Goal: Task Accomplishment & Management: Manage account settings

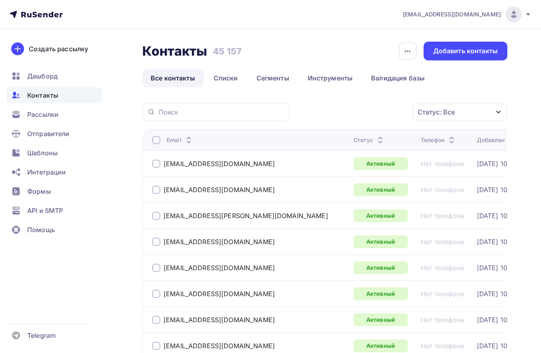
click at [479, 13] on span "[EMAIL_ADDRESS][DOMAIN_NAME]" at bounding box center [452, 14] width 98 height 8
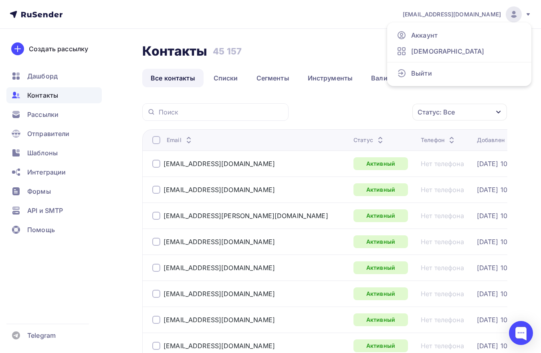
click at [42, 17] on icon at bounding box center [36, 15] width 53 height 10
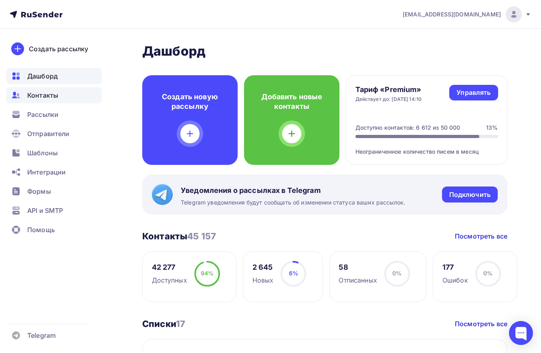
click at [59, 94] on div "Контакты" at bounding box center [53, 95] width 95 height 16
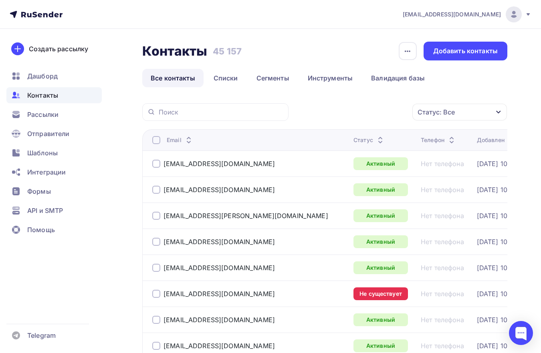
click at [446, 114] on div "Статус: Все" at bounding box center [435, 112] width 37 height 10
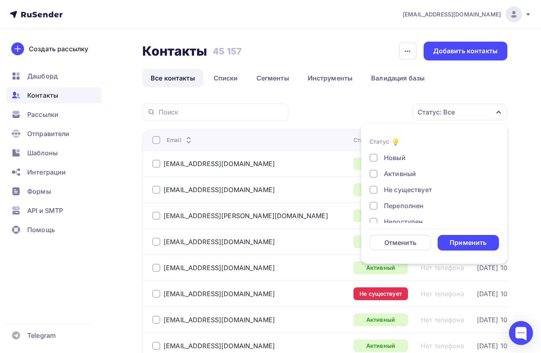
click at [396, 187] on div "Не существует" at bounding box center [408, 190] width 48 height 10
click at [399, 207] on div "Переполнен" at bounding box center [404, 206] width 40 height 10
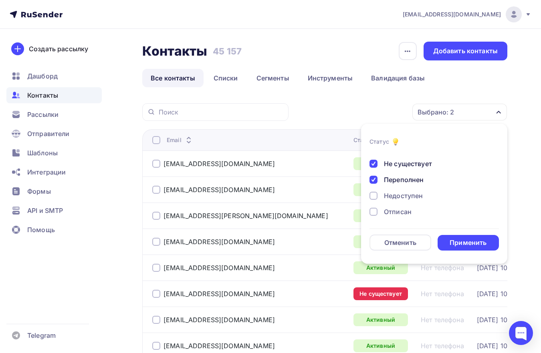
scroll to position [40, 0]
click at [401, 181] on div "Недоступен" at bounding box center [403, 182] width 39 height 10
click at [400, 198] on div "Отписан" at bounding box center [398, 198] width 28 height 10
click at [400, 213] on div "Отписан вручную" at bounding box center [413, 214] width 58 height 10
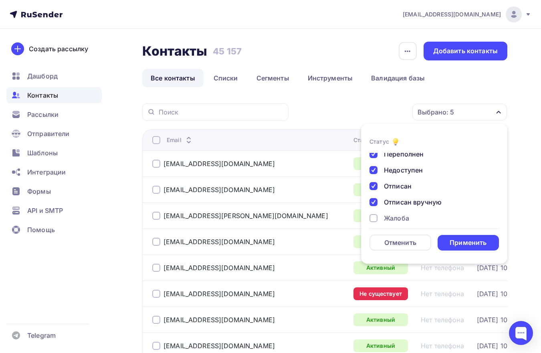
scroll to position [58, 0]
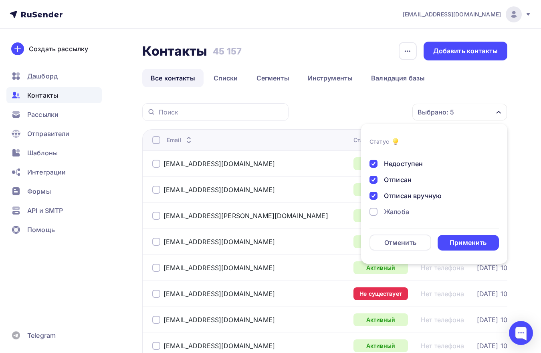
click at [397, 217] on div "Новый Активный Не существует Переполнен Недоступен Отписан Отписан вручную [GEO…" at bounding box center [433, 159] width 129 height 128
drag, startPoint x: 397, startPoint y: 213, endPoint x: 420, endPoint y: 226, distance: 26.7
click at [397, 213] on div "Жалоба" at bounding box center [396, 212] width 25 height 10
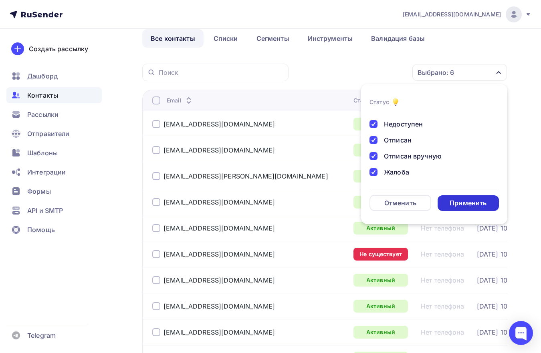
scroll to position [40, 0]
drag, startPoint x: 451, startPoint y: 207, endPoint x: 195, endPoint y: 3, distance: 327.5
click at [451, 207] on div "Применить" at bounding box center [467, 202] width 37 height 9
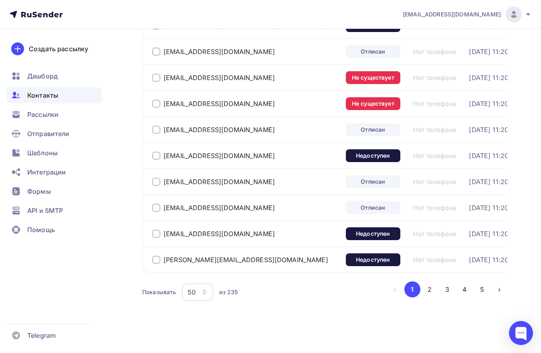
scroll to position [1187, 0]
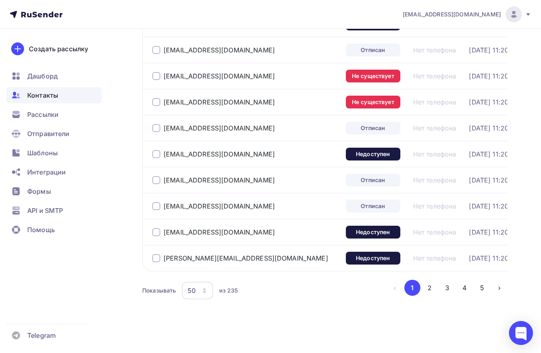
click at [203, 290] on icon "button" at bounding box center [204, 291] width 6 height 6
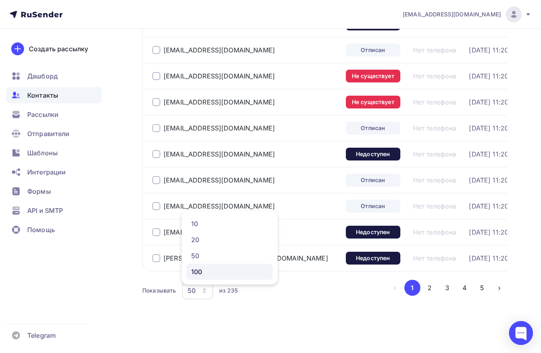
click at [205, 267] on div "100" at bounding box center [229, 272] width 77 height 10
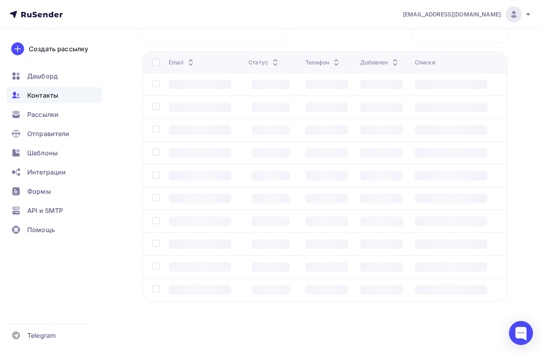
scroll to position [63, 0]
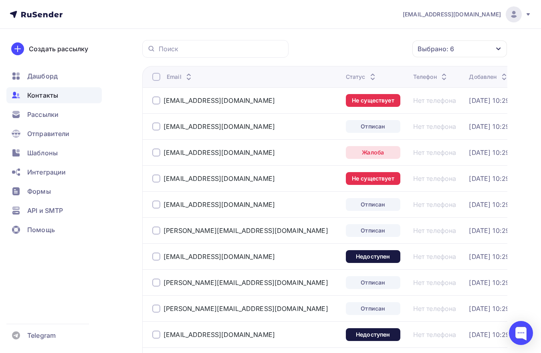
click at [154, 77] on div at bounding box center [156, 77] width 8 height 8
click at [312, 50] on div "Действие" at bounding box center [320, 49] width 31 height 10
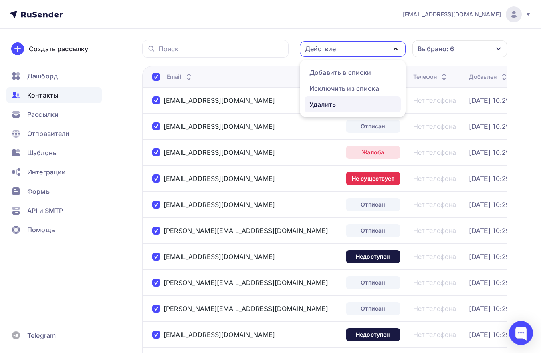
click at [320, 101] on div "Удалить" at bounding box center [322, 105] width 26 height 10
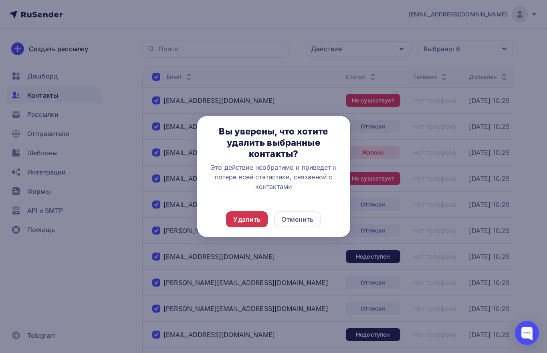
click at [252, 221] on div "Удалить" at bounding box center [246, 220] width 27 height 10
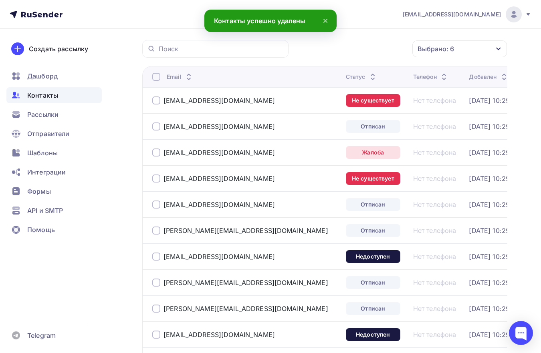
click at [157, 81] on th "Email" at bounding box center [242, 76] width 200 height 21
click at [157, 78] on div at bounding box center [156, 77] width 8 height 8
click at [154, 79] on div at bounding box center [156, 77] width 8 height 8
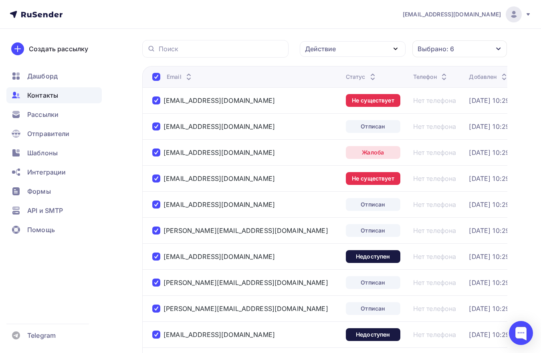
click at [332, 50] on div "Действие" at bounding box center [320, 49] width 31 height 10
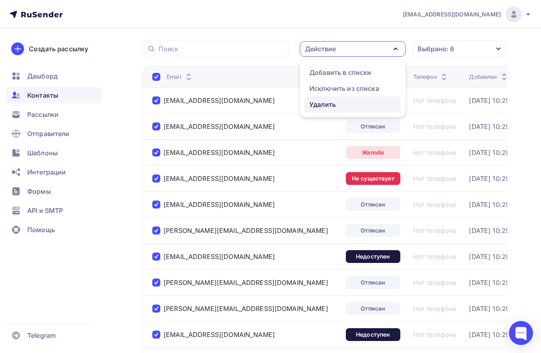
click at [326, 103] on div "Удалить" at bounding box center [322, 105] width 26 height 10
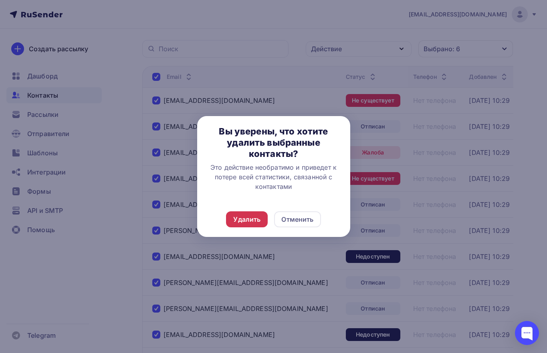
click at [241, 226] on div "Удалить" at bounding box center [247, 219] width 42 height 16
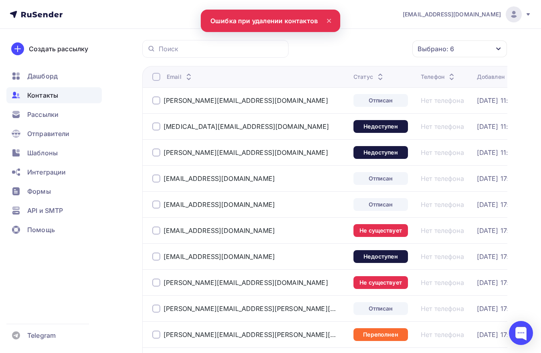
click at [155, 76] on div at bounding box center [156, 77] width 8 height 8
click at [333, 52] on div "Действие" at bounding box center [320, 49] width 31 height 10
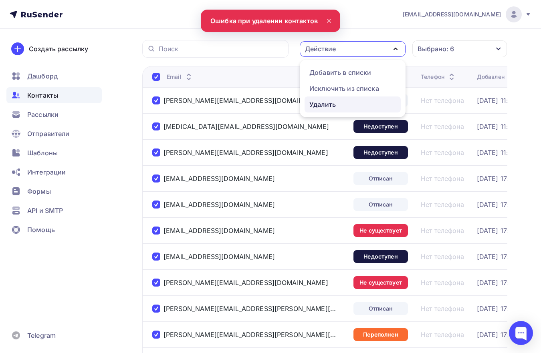
click at [332, 101] on div "Удалить" at bounding box center [322, 105] width 26 height 10
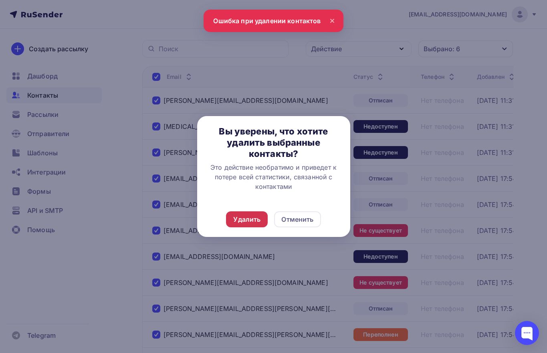
click at [248, 227] on div "Удалить" at bounding box center [247, 219] width 42 height 16
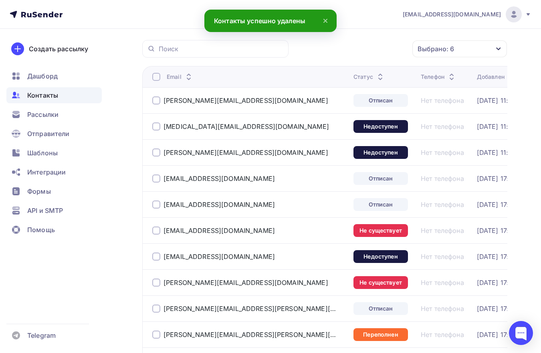
click at [154, 76] on div at bounding box center [156, 77] width 8 height 8
click at [320, 51] on div "Действие" at bounding box center [320, 49] width 31 height 10
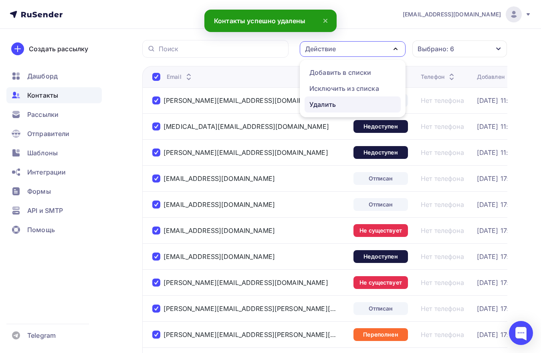
click at [322, 100] on div "Удалить" at bounding box center [322, 105] width 26 height 10
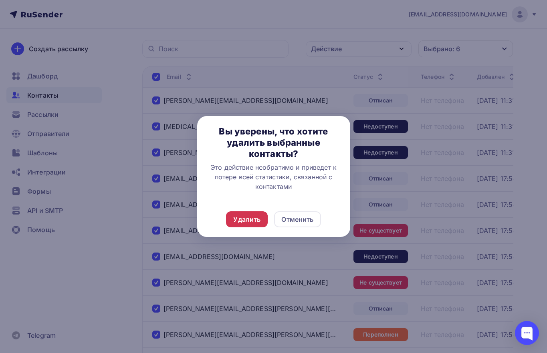
click at [244, 219] on div "Удалить" at bounding box center [246, 220] width 27 height 10
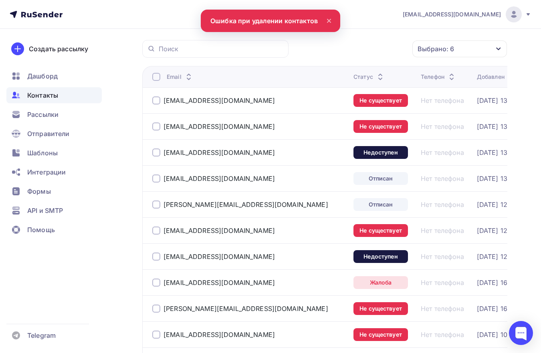
click at [159, 76] on div at bounding box center [156, 77] width 8 height 8
click at [318, 52] on div "Действие" at bounding box center [320, 49] width 31 height 10
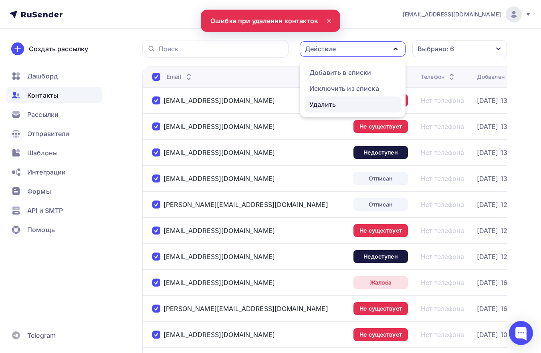
click at [326, 107] on div "Удалить" at bounding box center [322, 105] width 26 height 10
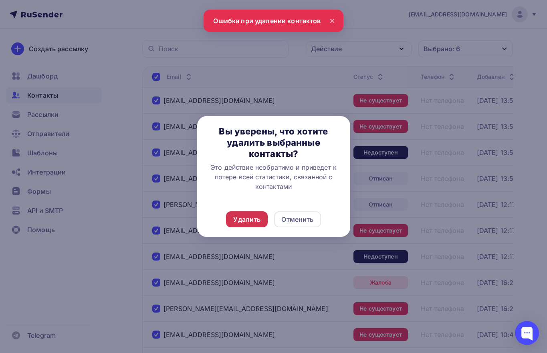
click at [233, 217] on div "Удалить" at bounding box center [247, 219] width 42 height 16
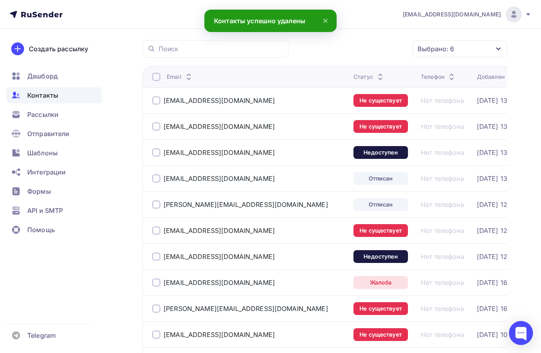
click at [154, 77] on div at bounding box center [156, 77] width 8 height 8
click at [319, 52] on div "Действие" at bounding box center [320, 49] width 31 height 10
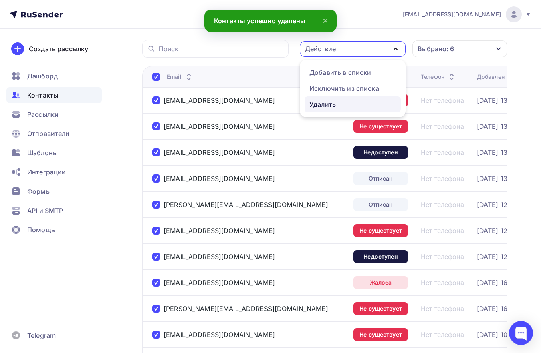
click at [323, 104] on div "Удалить" at bounding box center [322, 105] width 26 height 10
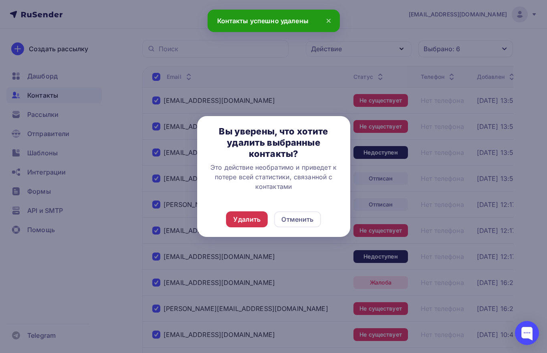
click at [234, 218] on div "Удалить" at bounding box center [246, 220] width 27 height 10
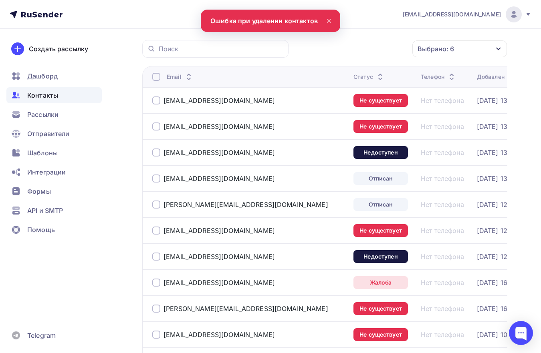
click at [159, 74] on div at bounding box center [156, 77] width 8 height 8
click at [312, 48] on div "Действие" at bounding box center [320, 49] width 31 height 10
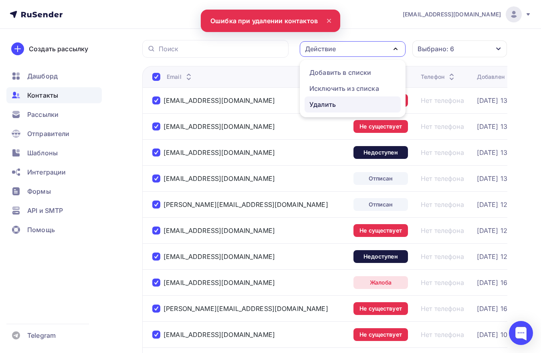
click at [322, 103] on div "Удалить" at bounding box center [322, 105] width 26 height 10
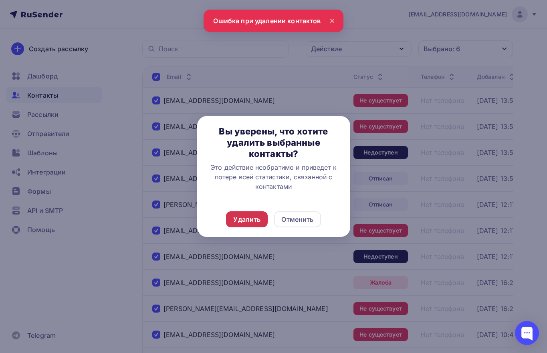
click at [241, 220] on div "Удалить" at bounding box center [246, 220] width 27 height 10
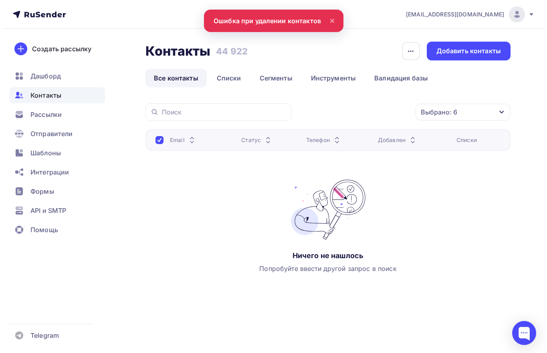
scroll to position [0, 0]
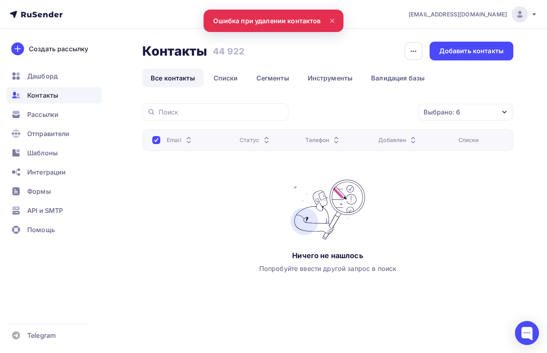
click at [155, 78] on link "Все контакты" at bounding box center [172, 78] width 61 height 18
